Goal: Task Accomplishment & Management: Manage account settings

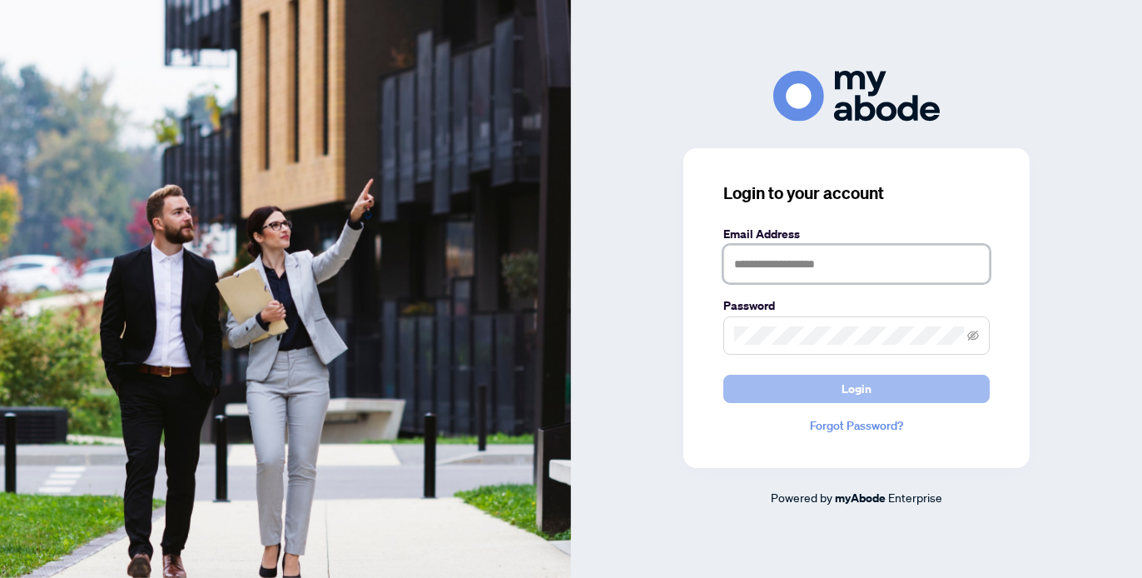
type input "**********"
click at [851, 390] on span "Login" at bounding box center [857, 388] width 30 height 27
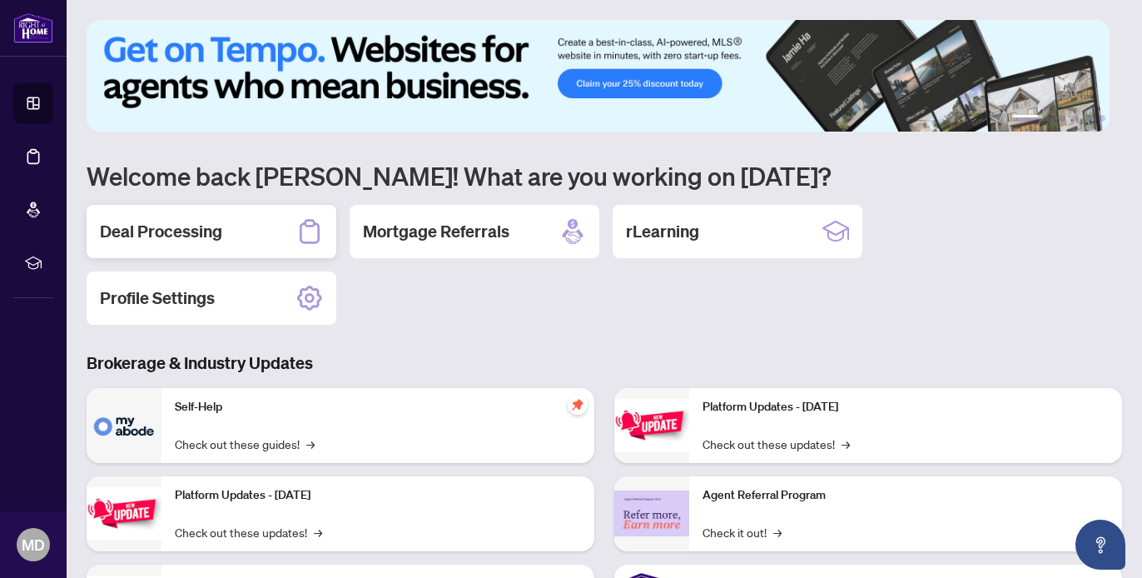
click at [170, 231] on h2 "Deal Processing" at bounding box center [161, 231] width 122 height 23
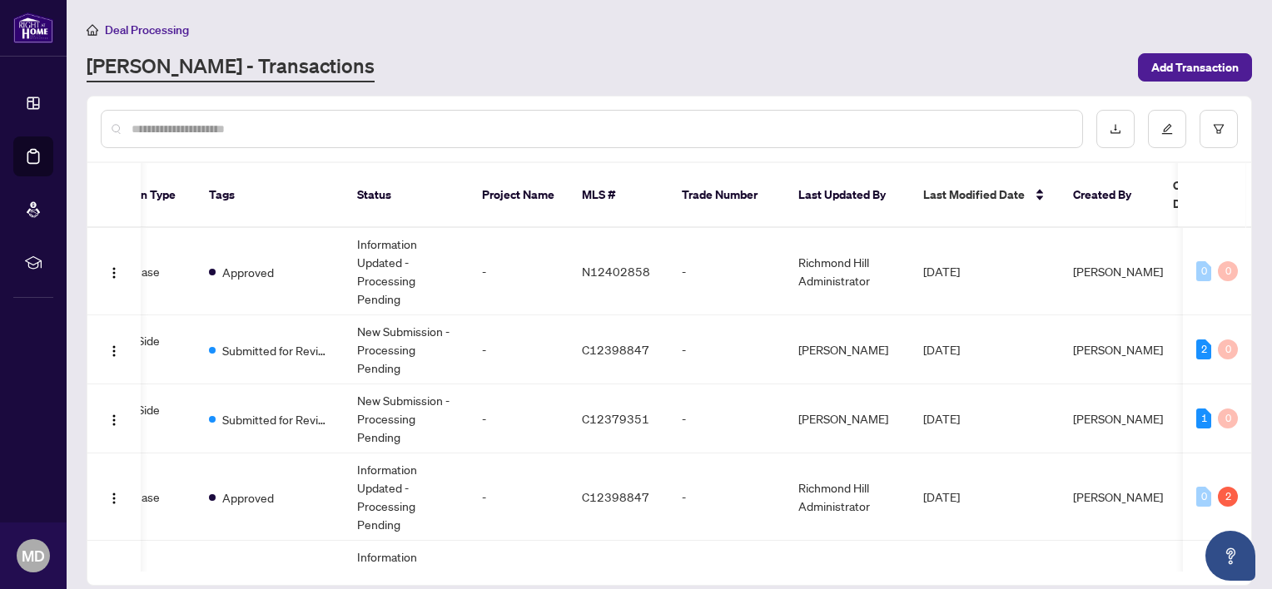
scroll to position [0, 167]
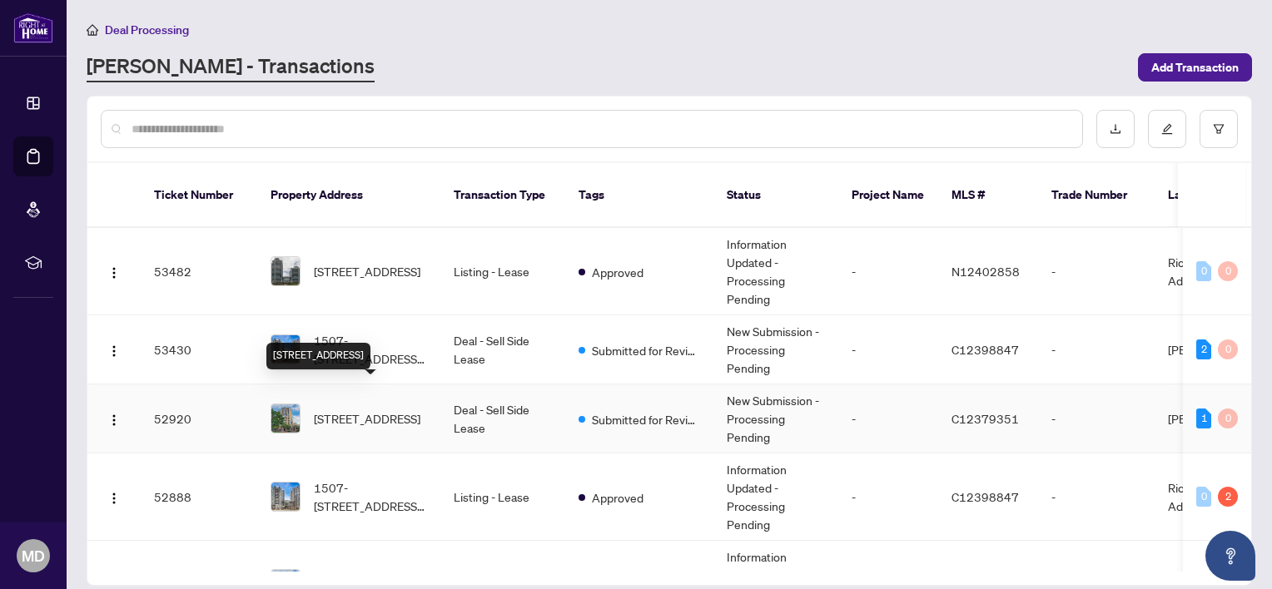
click at [360, 410] on span "513-2 Rean Dr, Toronto, Ontario M2K 3B8, Canada" at bounding box center [367, 419] width 107 height 18
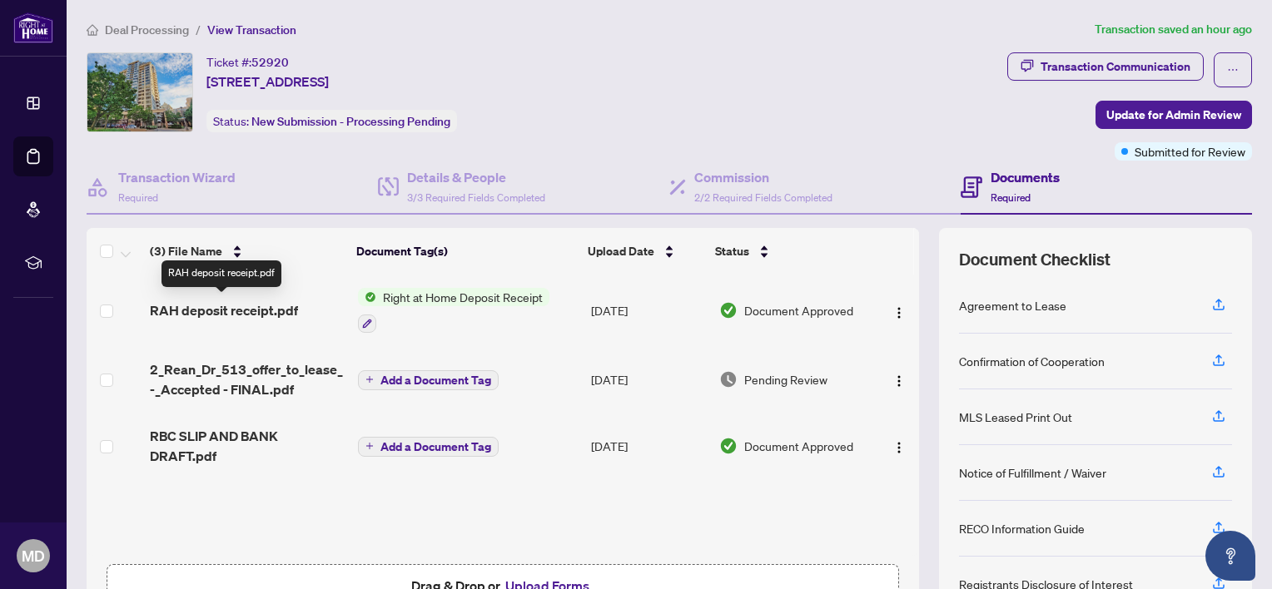
click at [208, 310] on span "RAH deposit receipt.pdf" at bounding box center [224, 311] width 148 height 20
click at [456, 293] on span "Right at Home Deposit Receipt" at bounding box center [462, 297] width 173 height 18
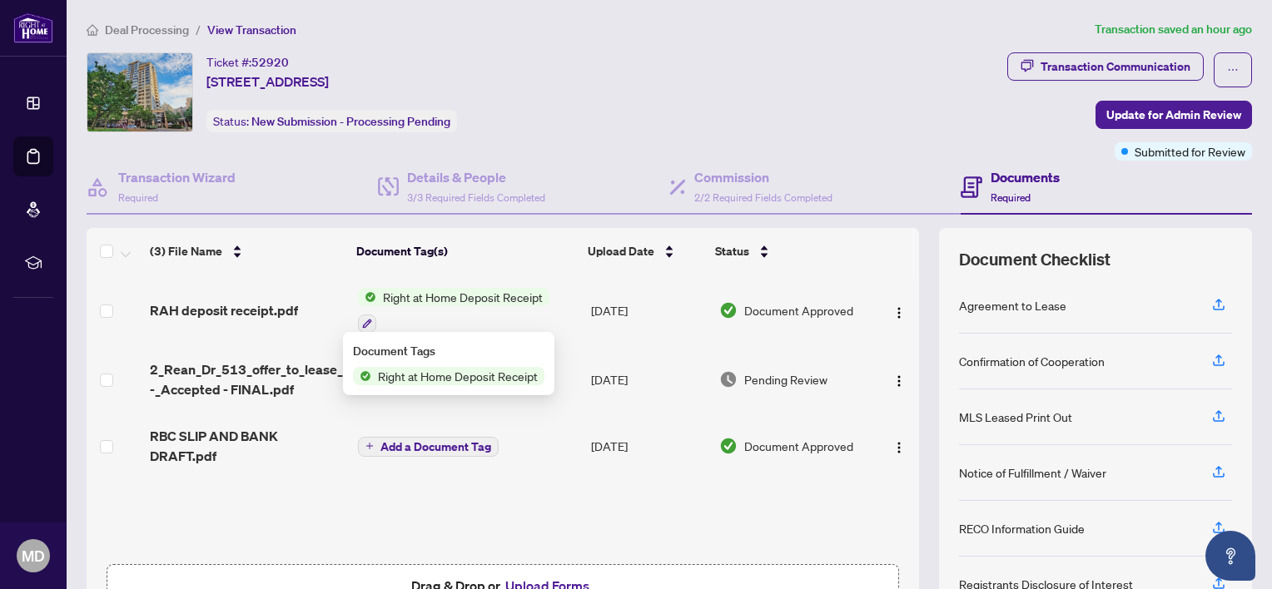
click at [647, 519] on div "RAH deposit receipt.pdf Right at Home Deposit Receipt Sep/19/2025 Document Appr…" at bounding box center [503, 415] width 833 height 281
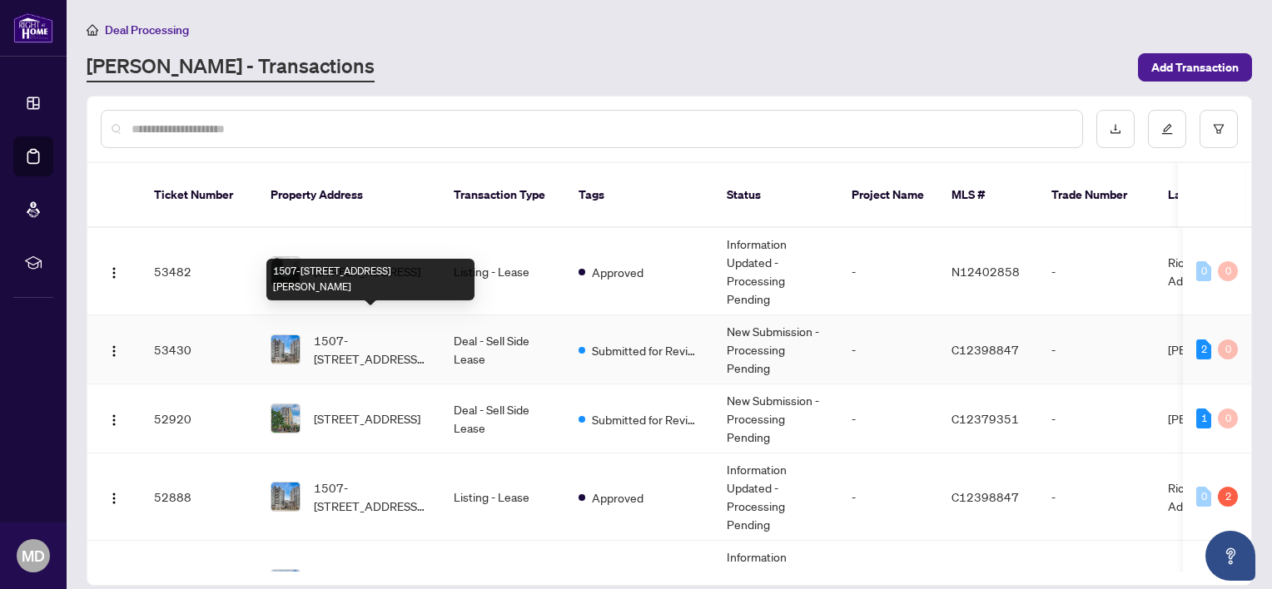
click at [368, 331] on span "1507-120 Harrison Garden Blvd, Toronto, Ontario M2N 0C2, Canada" at bounding box center [370, 349] width 113 height 37
